Goal: Navigation & Orientation: Find specific page/section

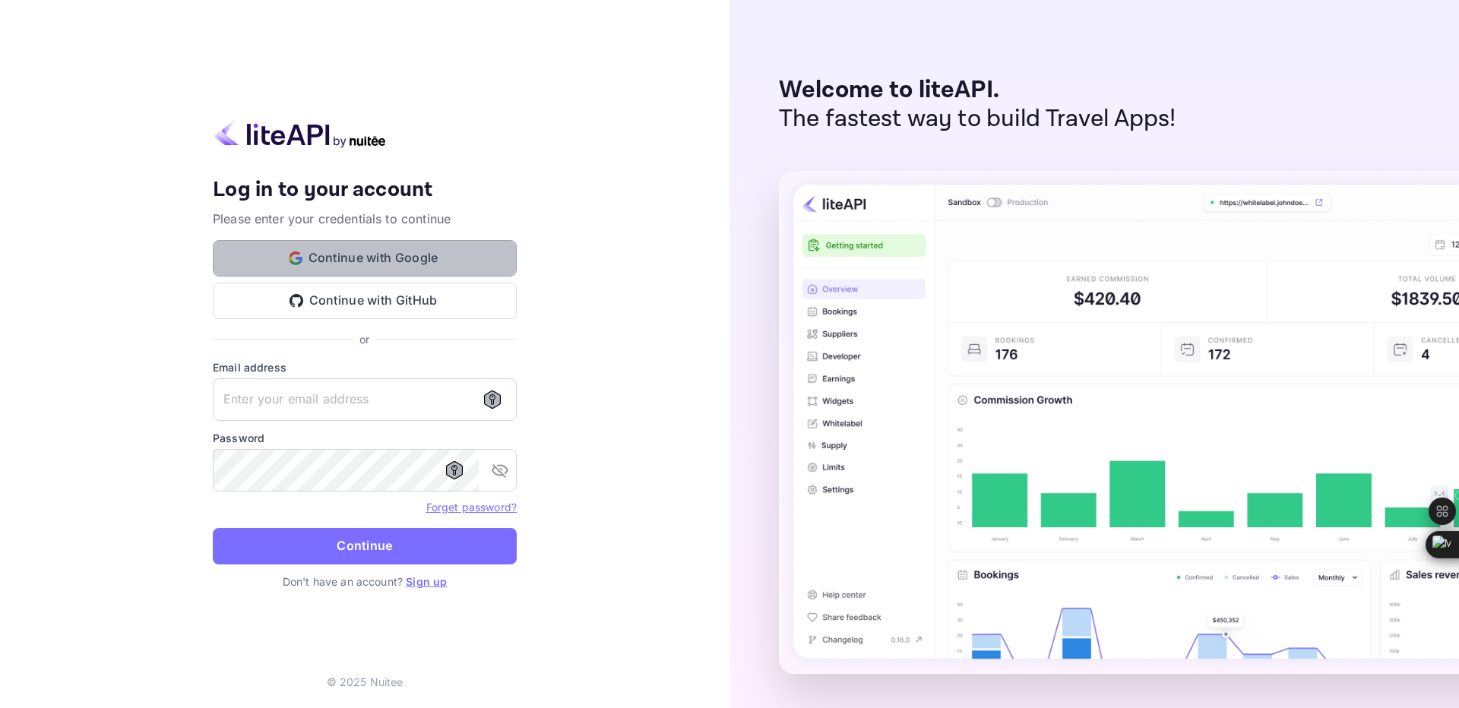
click at [361, 257] on button "Continue with Google" at bounding box center [365, 258] width 304 height 36
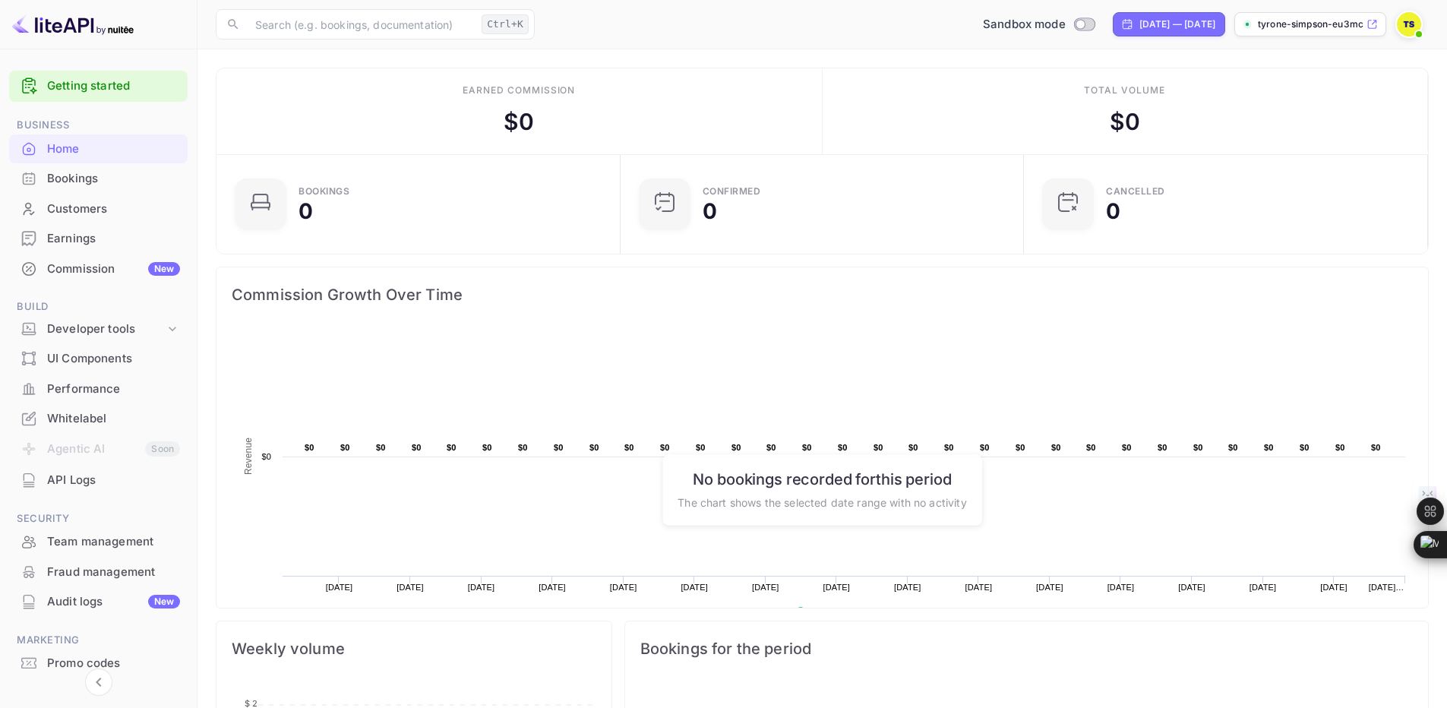
click at [84, 413] on div "Whitelabel" at bounding box center [113, 418] width 133 height 17
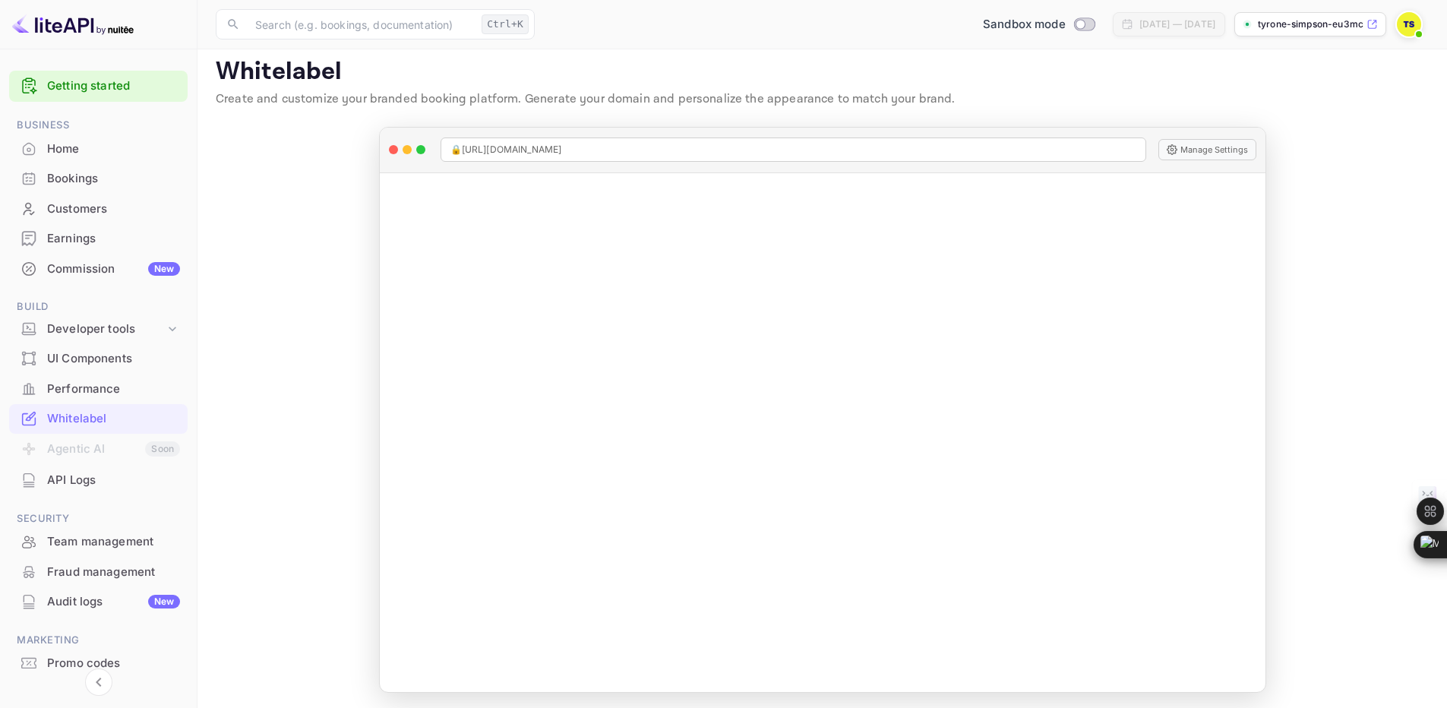
scroll to position [14, 0]
click at [67, 150] on div "Home" at bounding box center [113, 149] width 133 height 17
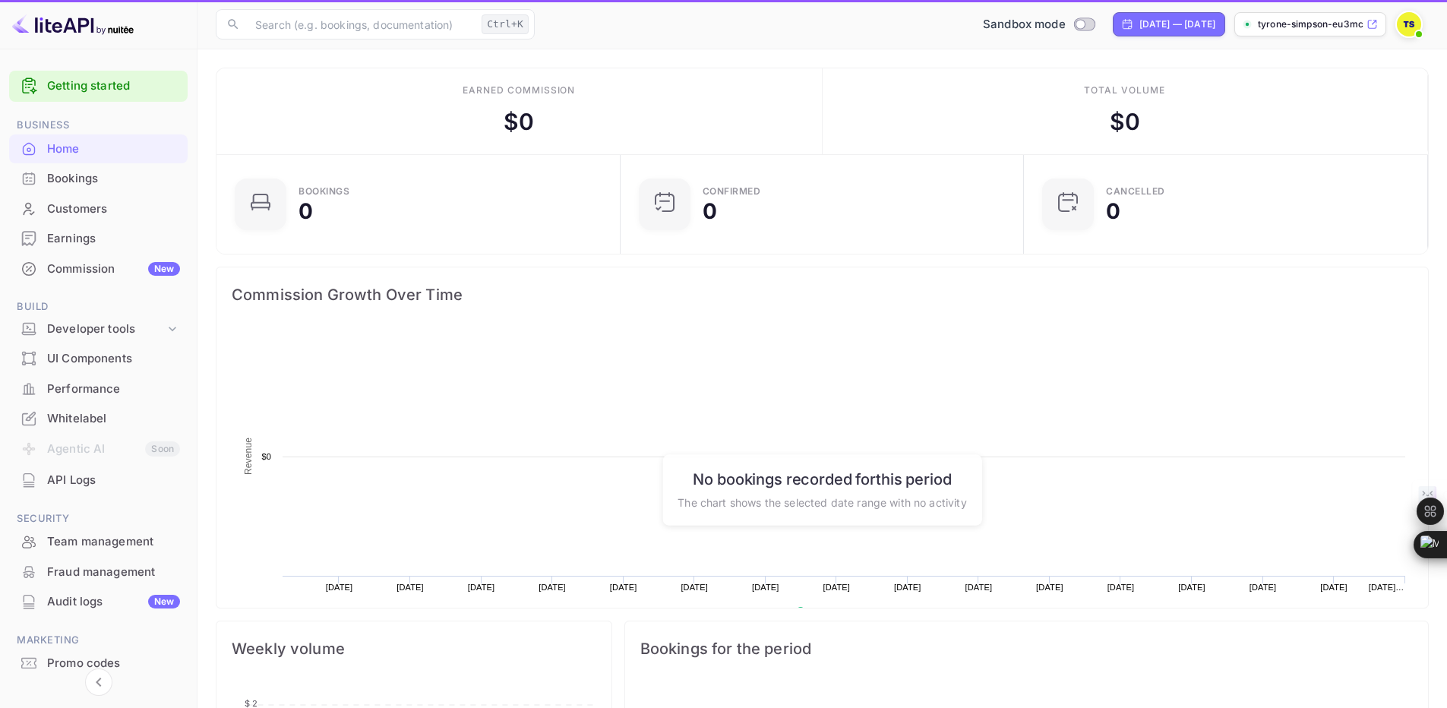
scroll to position [236, 383]
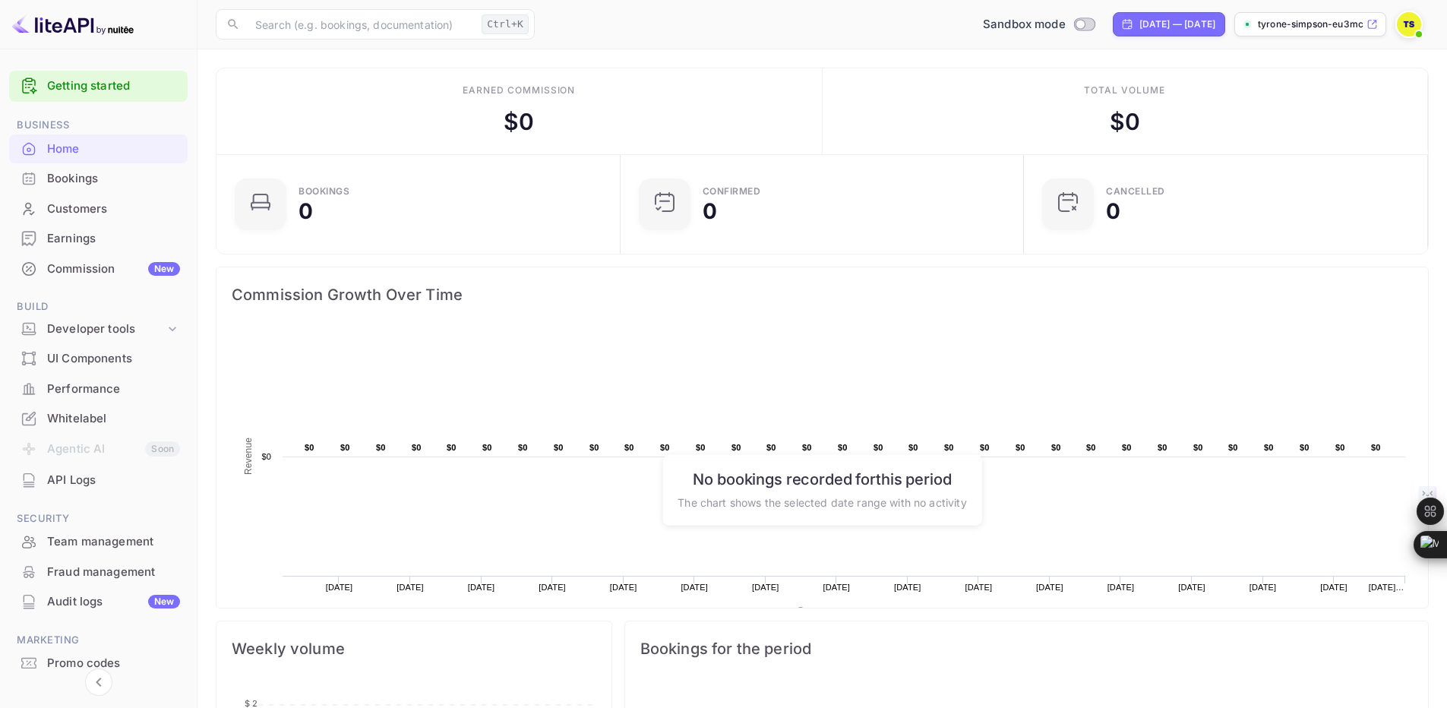
click at [1373, 21] on icon at bounding box center [1372, 24] width 11 height 11
